Goal: Task Accomplishment & Management: Manage account settings

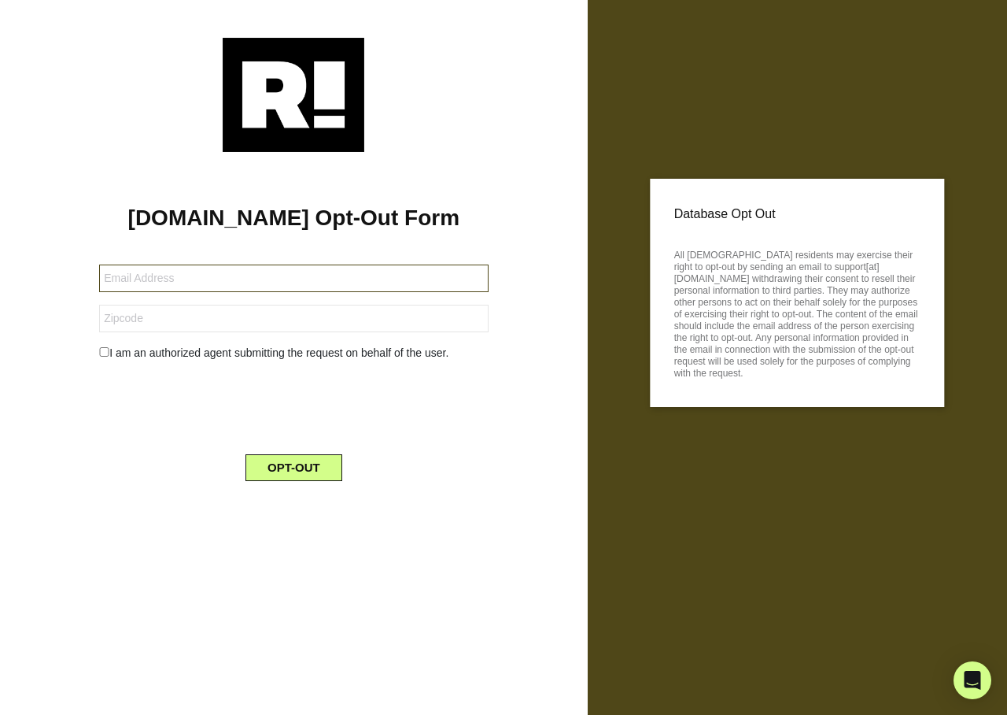
type input "[EMAIL_ADDRESS][DOMAIN_NAME]"
type input "44321"
type input "[EMAIL_ADDRESS][DOMAIN_NAME]"
type input "64089"
